Goal: Transaction & Acquisition: Purchase product/service

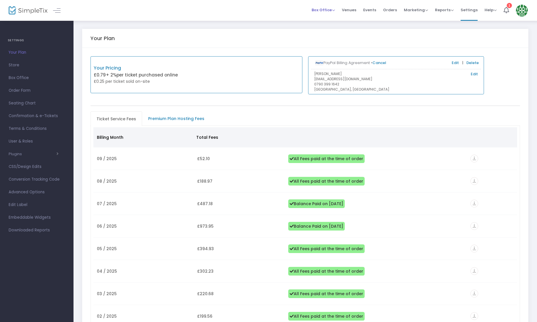
click at [328, 11] on span "Box Office" at bounding box center [322, 9] width 23 height 5
click at [326, 20] on li "Sell Tickets" at bounding box center [331, 19] width 41 height 11
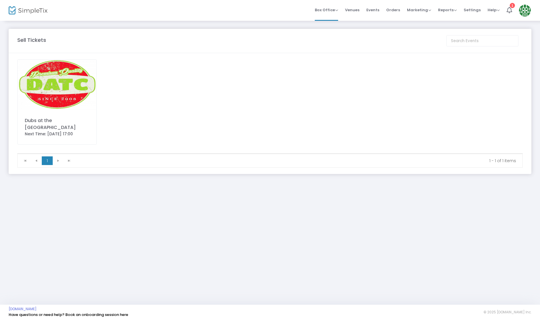
click at [65, 96] on img at bounding box center [57, 85] width 79 height 50
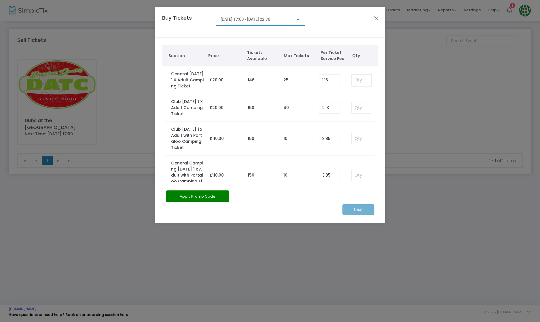
click at [364, 79] on input at bounding box center [361, 80] width 19 height 11
type input "2"
click at [298, 18] on div at bounding box center [298, 19] width 5 height 5
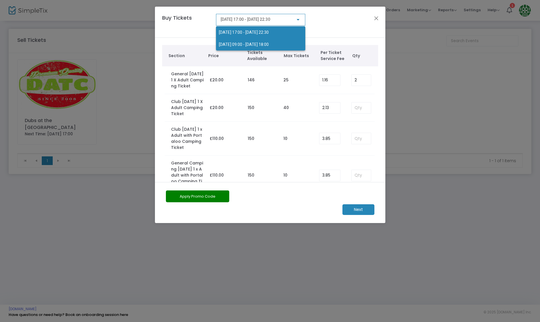
click at [255, 43] on span "[DATE] 09:00 - [DATE] 18:00" at bounding box center [244, 44] width 50 height 5
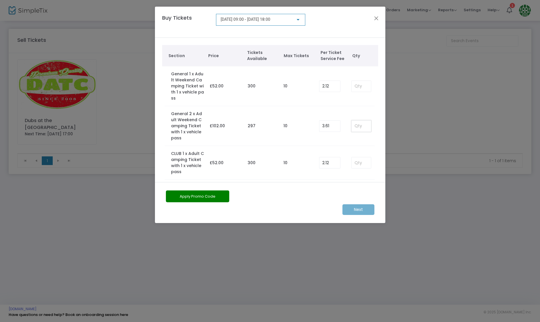
click at [362, 125] on input at bounding box center [361, 125] width 19 height 11
type input "1"
click at [355, 209] on m-button "Next" at bounding box center [359, 209] width 32 height 11
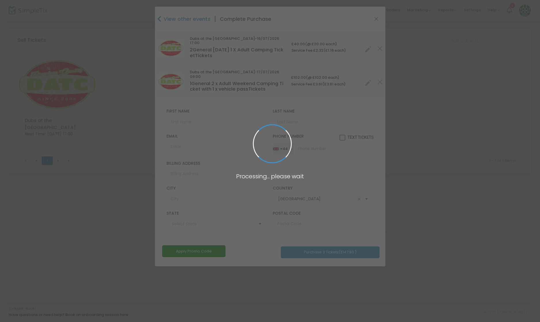
type input "Gwent"
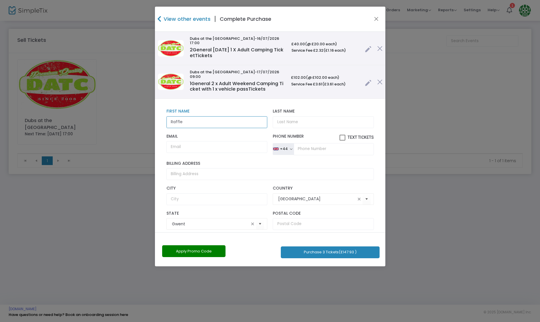
type input "Raffle"
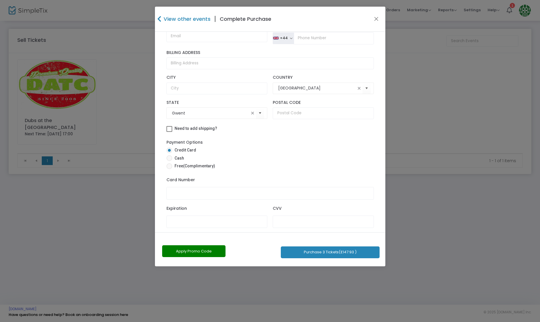
scroll to position [110, 0]
type input "Prize"
click at [170, 163] on span at bounding box center [170, 166] width 6 height 6
click at [169, 169] on input "Free (Complimentary)" at bounding box center [169, 169] width 0 height 0
radio input "true"
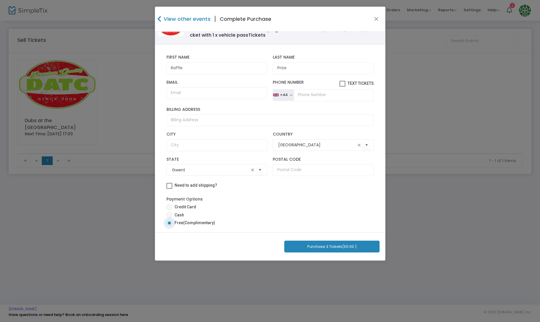
scroll to position [54, 0]
click at [336, 245] on button "Purchase 3 Tickets (£0.00 )" at bounding box center [331, 246] width 95 height 12
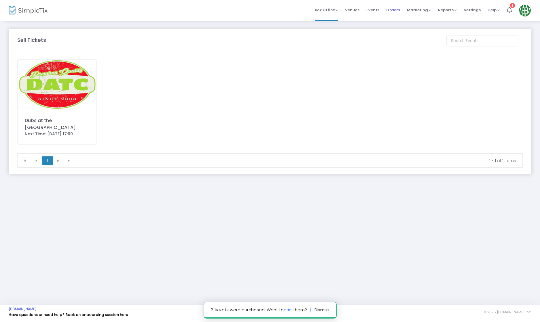
click at [391, 10] on span "Orders" at bounding box center [393, 10] width 14 height 15
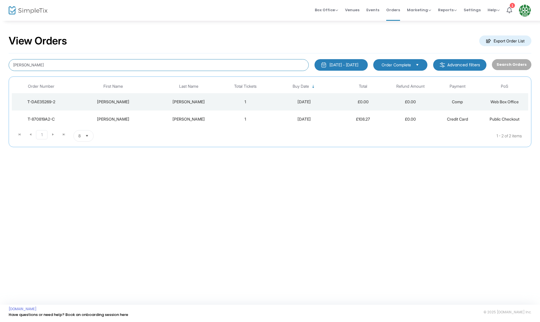
drag, startPoint x: 69, startPoint y: 65, endPoint x: 0, endPoint y: 64, distance: 68.6
click at [0, 64] on div "View Orders Export Order List [PERSON_NAME] [DATE] - [DATE] Last 30 Days [DATE]…" at bounding box center [270, 93] width 540 height 147
click at [522, 66] on button "Search Orders" at bounding box center [511, 64] width 39 height 11
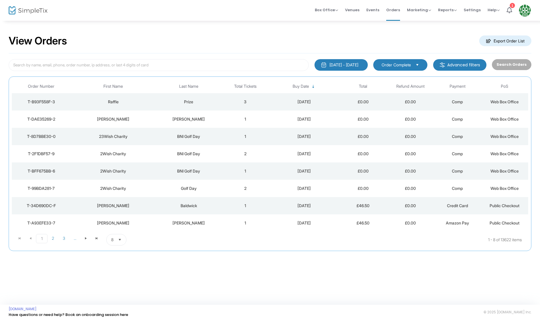
click at [284, 103] on div "[DATE]" at bounding box center [304, 102] width 68 height 6
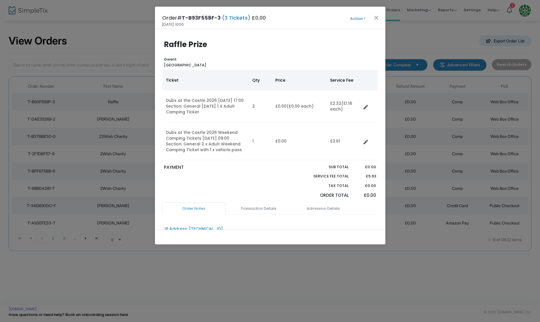
click at [357, 19] on button "Action" at bounding box center [358, 19] width 35 height 6
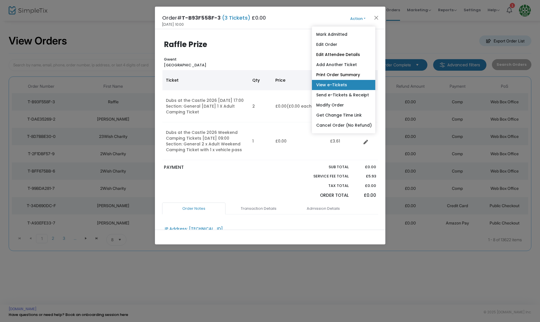
click at [333, 87] on link "View e-Tickets" at bounding box center [343, 85] width 63 height 10
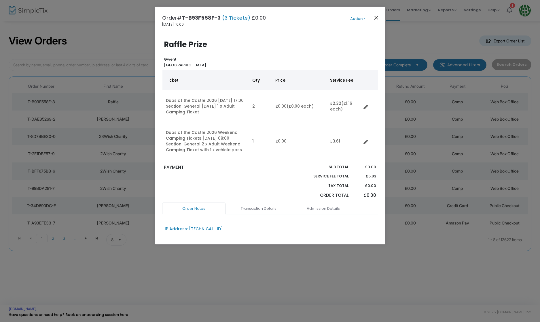
click at [375, 18] on button "Close" at bounding box center [376, 17] width 7 height 7
click at [375, 18] on div "Order# T-B93F558F-3 (3 Tickets) £0.00 [DATE] 10:00 Action Mark Admitted Edit Or…" at bounding box center [270, 18] width 231 height 22
